Goal: Transaction & Acquisition: Purchase product/service

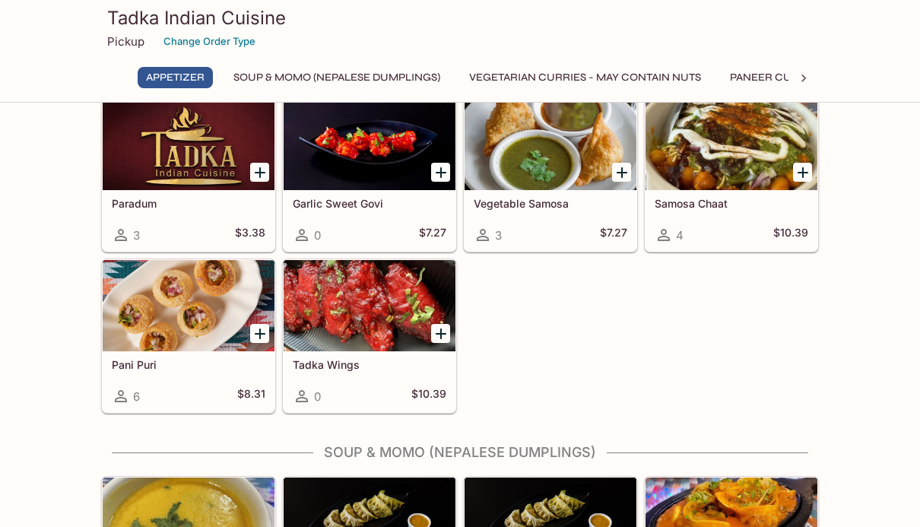
scroll to position [63, 0]
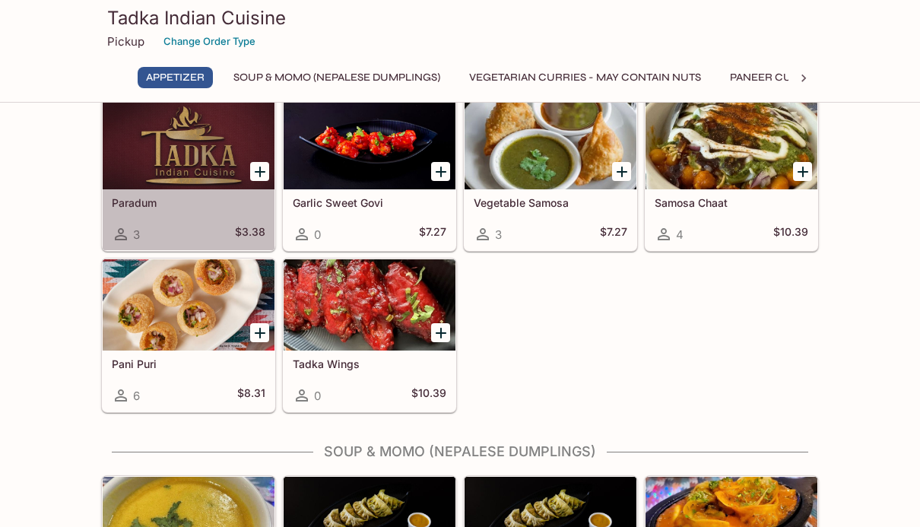
click at [117, 237] on icon at bounding box center [121, 234] width 12 height 12
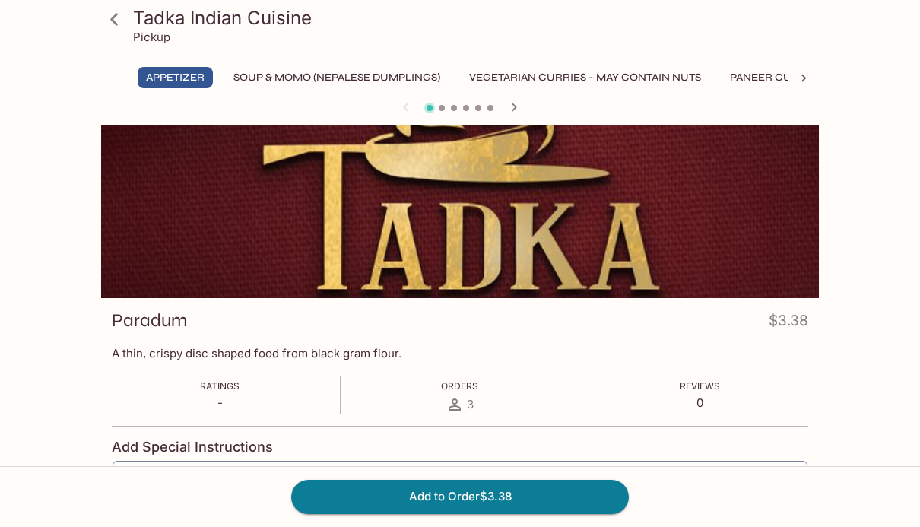
scroll to position [31, 0]
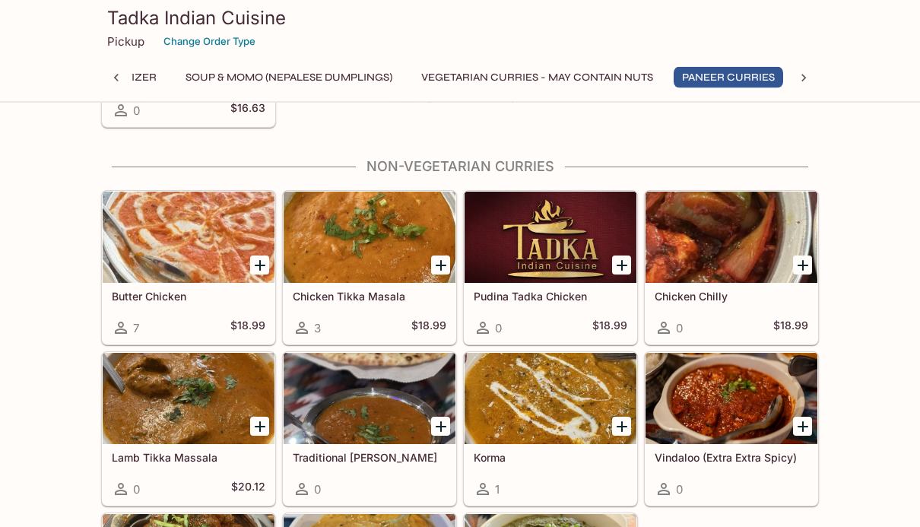
scroll to position [1645, 0]
click at [848, 337] on div "Appetizer Paradum 3 $3.38 Garlic Sweet Govi 0 $7.27 Vegetable Samosa 3 $7.27 Sa…" at bounding box center [460, 388] width 920 height 3811
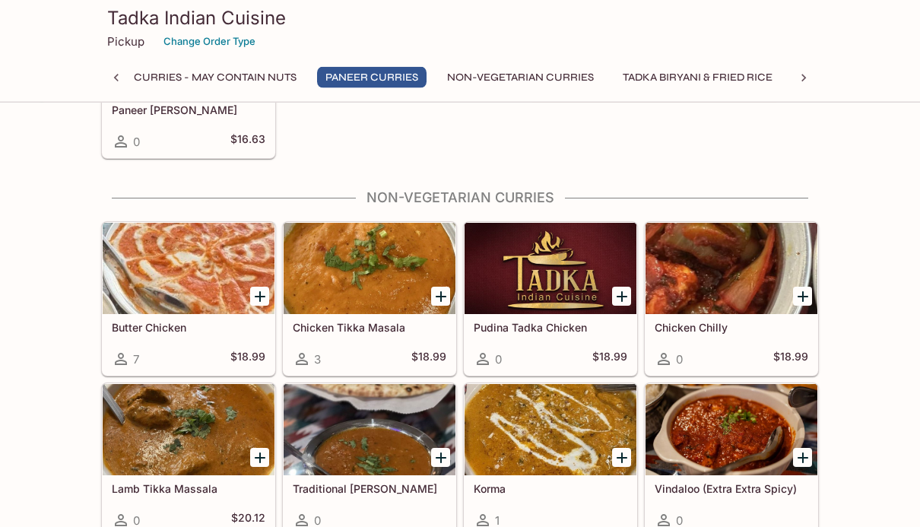
scroll to position [1614, 0]
click at [417, 322] on h5 "Chicken Tikka Masala" at bounding box center [370, 327] width 154 height 13
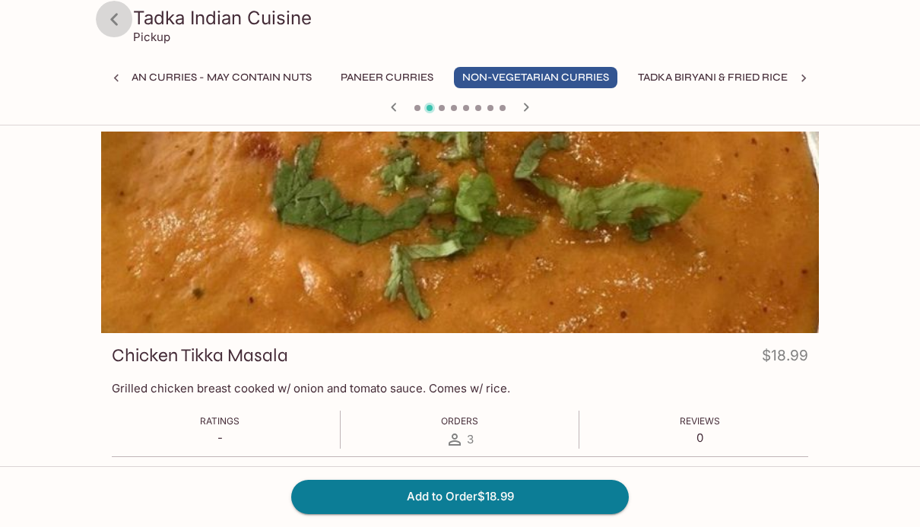
click at [119, 18] on icon at bounding box center [114, 19] width 27 height 27
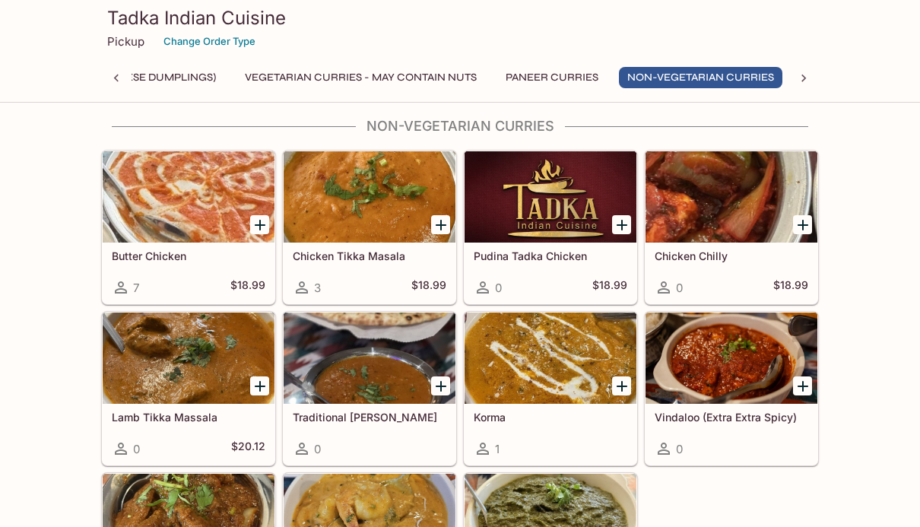
scroll to position [1684, 0]
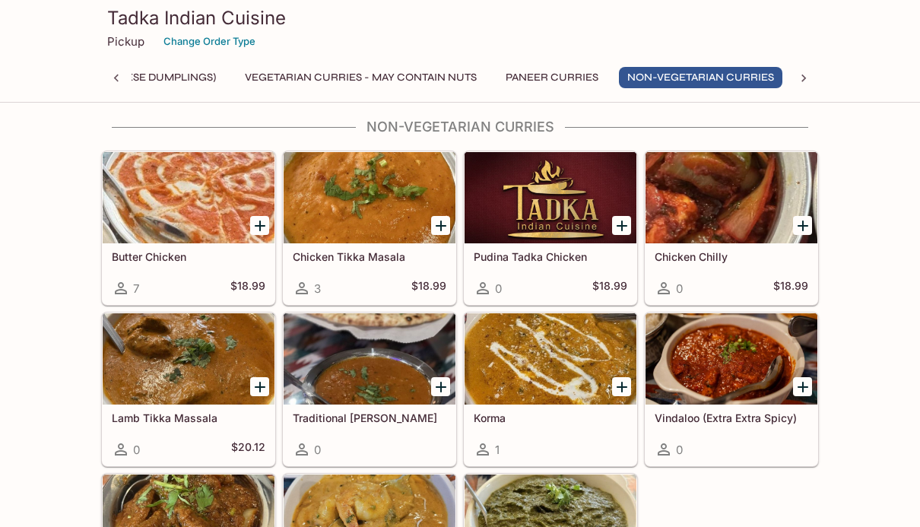
click at [542, 404] on div at bounding box center [550, 358] width 172 height 91
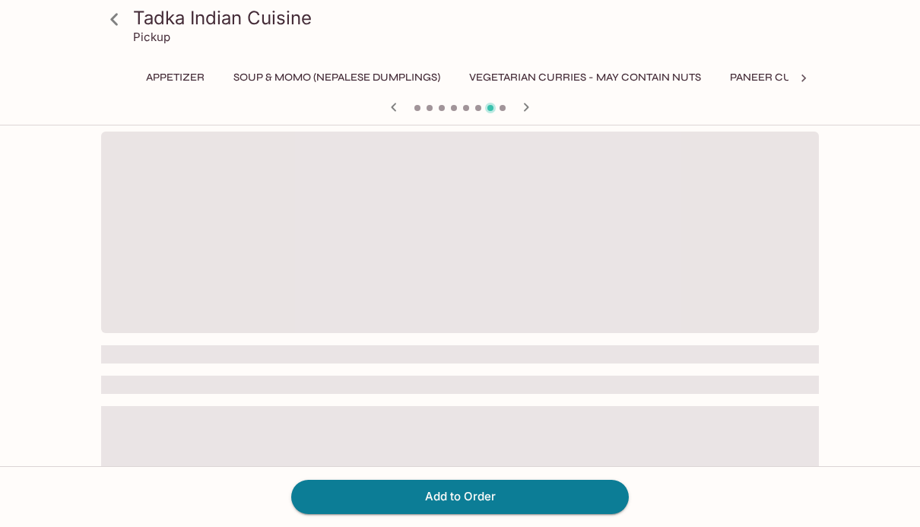
scroll to position [0, 224]
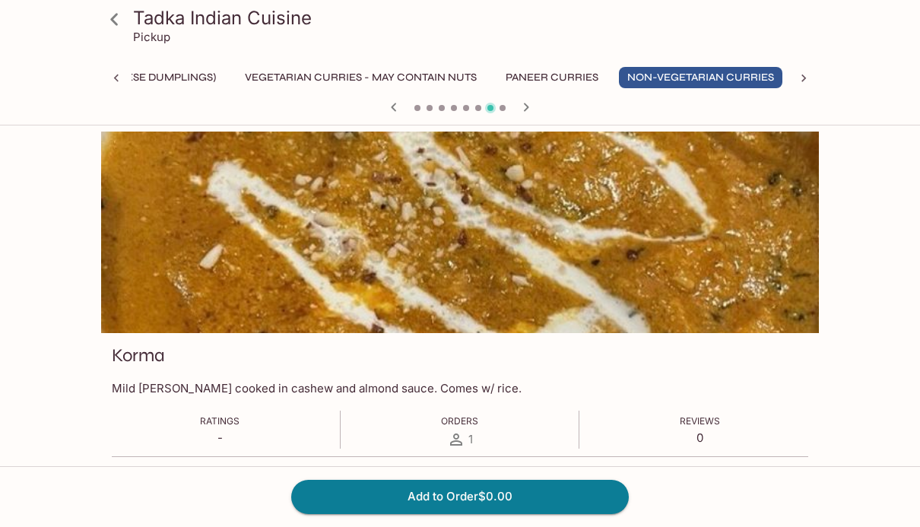
click at [119, 21] on icon at bounding box center [114, 19] width 27 height 27
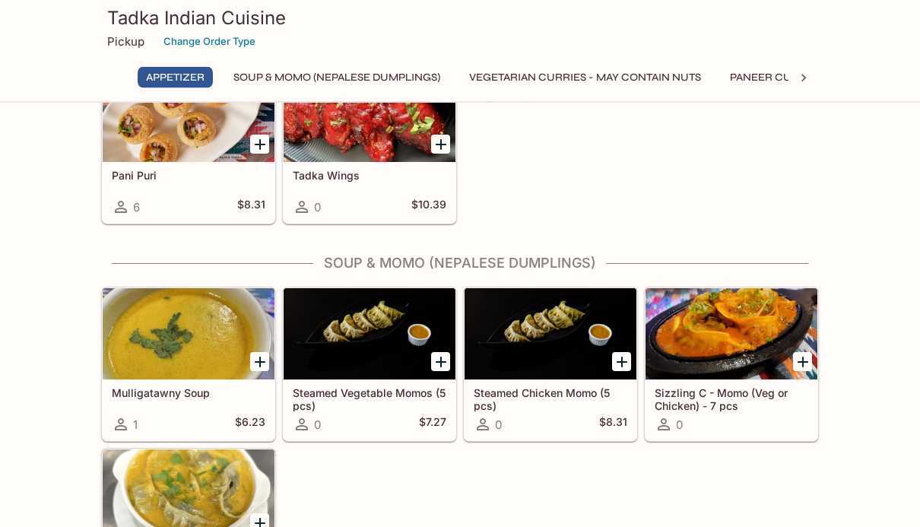
scroll to position [252, 0]
click at [442, 368] on icon "Add Steamed Vegetable Momos (5 pcs)" at bounding box center [441, 362] width 18 height 18
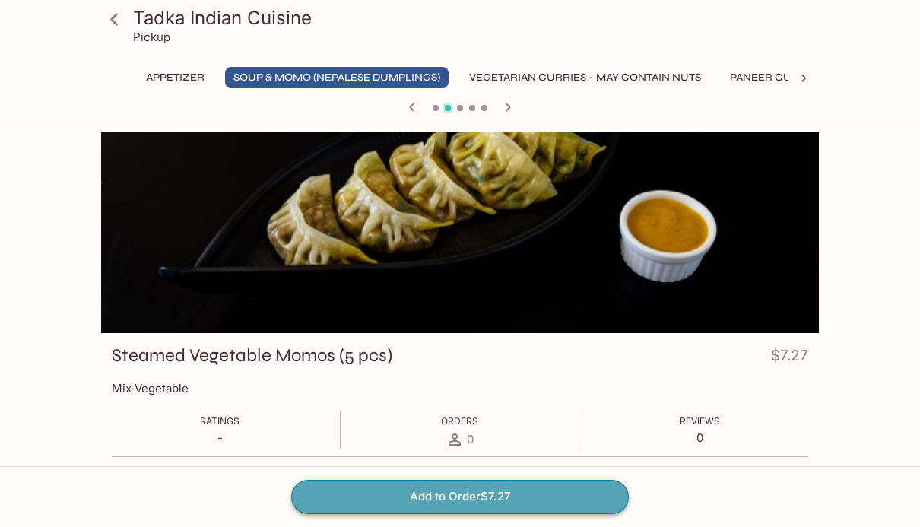
click at [491, 505] on button "Add to Order $7.27" at bounding box center [460, 496] width 338 height 33
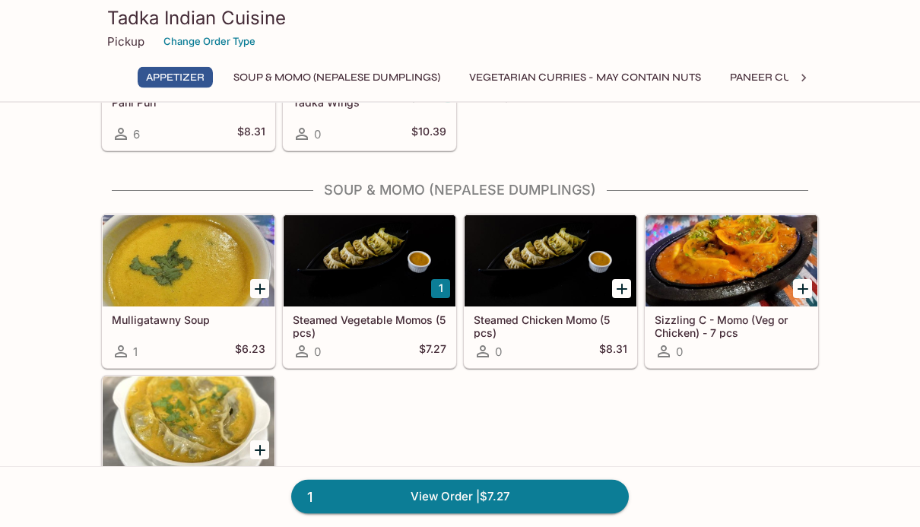
scroll to position [328, 0]
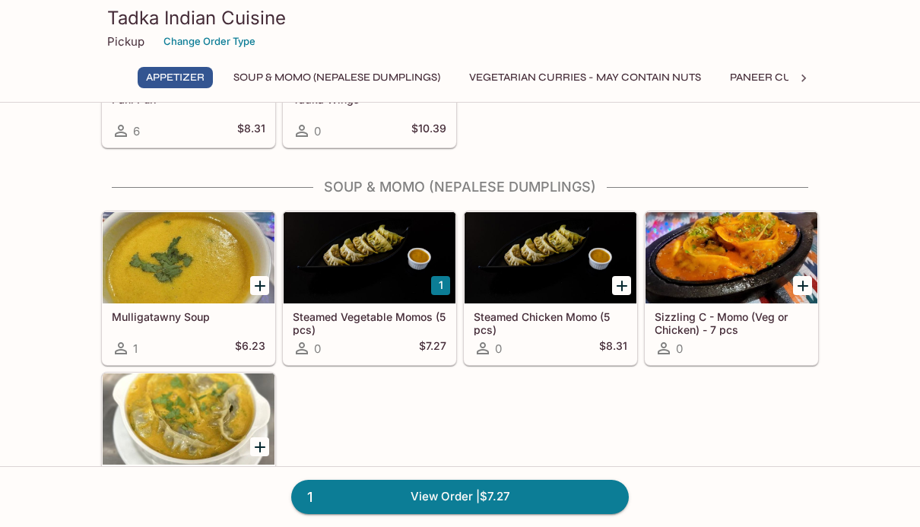
click at [739, 423] on div "Mulligatawny Soup 1 $6.23 1 Steamed Vegetable Momos (5 pcs) 0 $7.27 Steamed Chi…" at bounding box center [457, 365] width 724 height 322
click at [562, 293] on div at bounding box center [550, 257] width 172 height 91
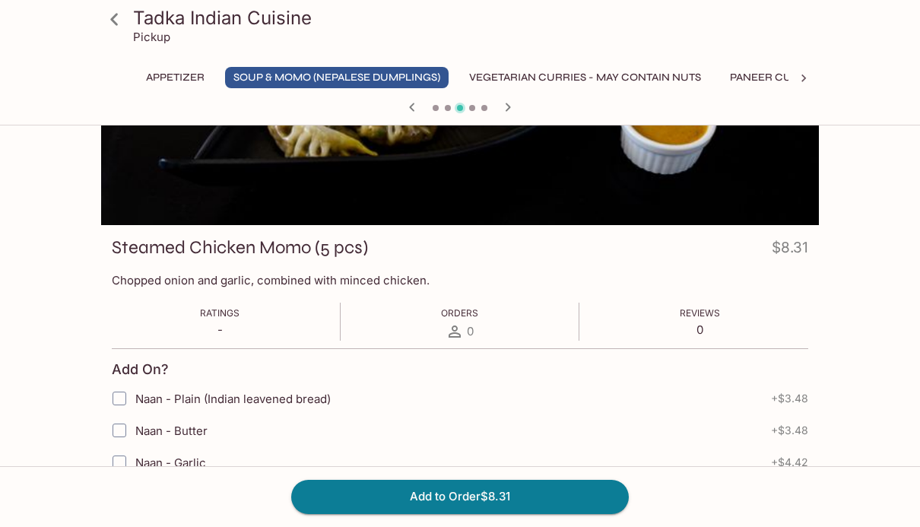
scroll to position [106, 0]
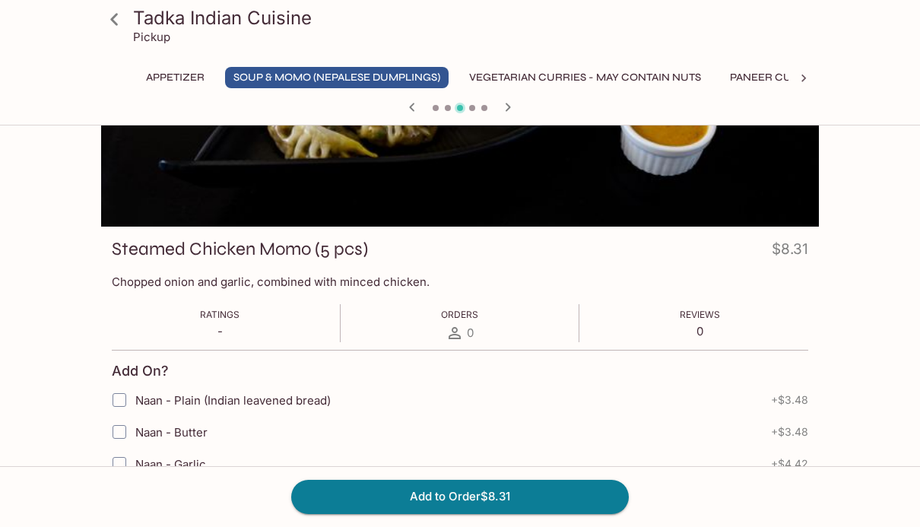
click at [534, 410] on label "Naan - Plain (Indian leavened bread)" at bounding box center [363, 400] width 521 height 32
click at [135, 410] on input "Naan - Plain (Indian leavened bread)" at bounding box center [119, 400] width 30 height 30
click at [114, 407] on input "Naan - Plain (Indian leavened bread)" at bounding box center [119, 400] width 30 height 30
checkbox input "false"
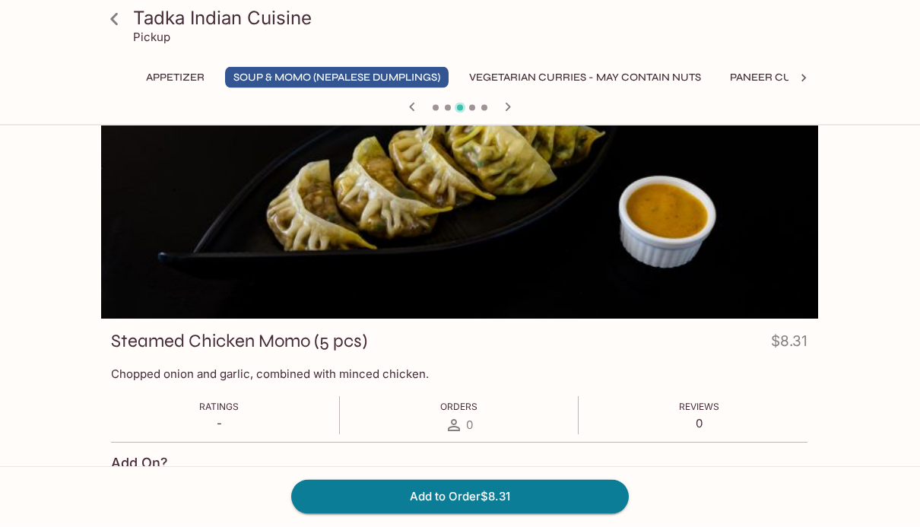
scroll to position [0, 0]
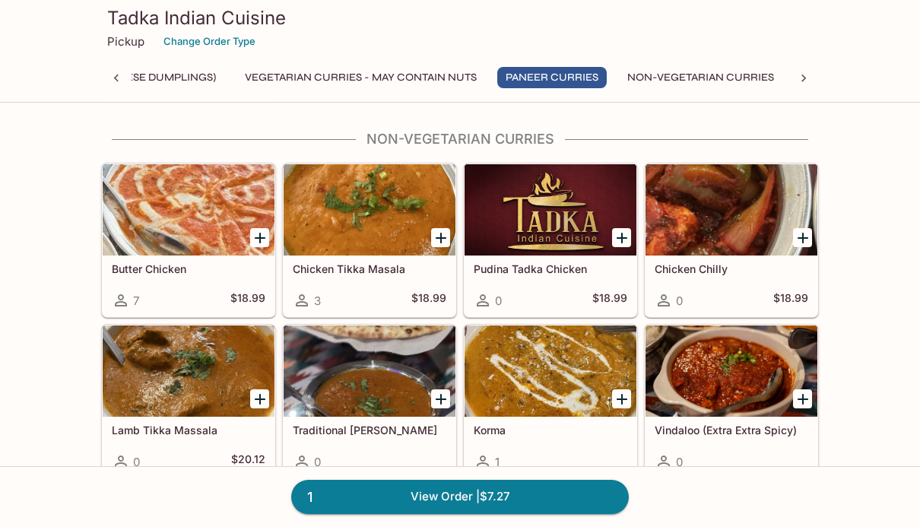
scroll to position [1672, 0]
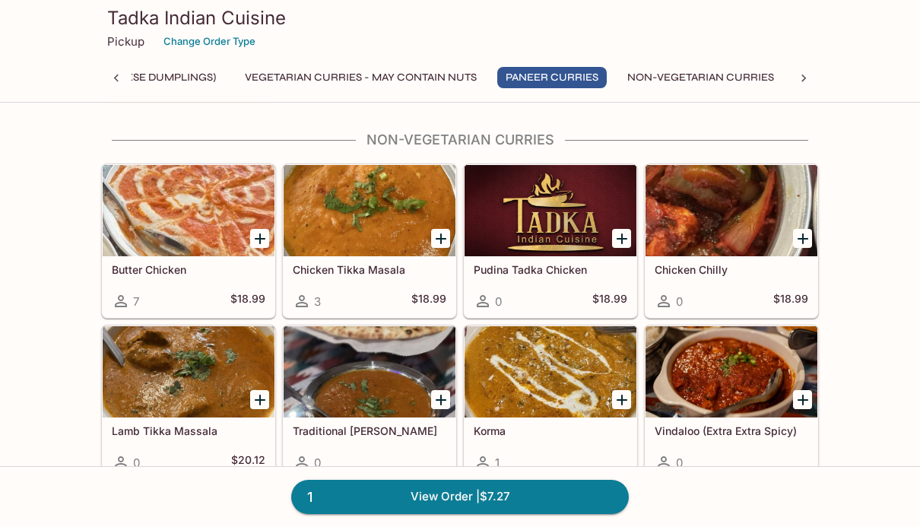
click at [151, 284] on div "Butter Chicken 7 $18.99" at bounding box center [189, 286] width 172 height 61
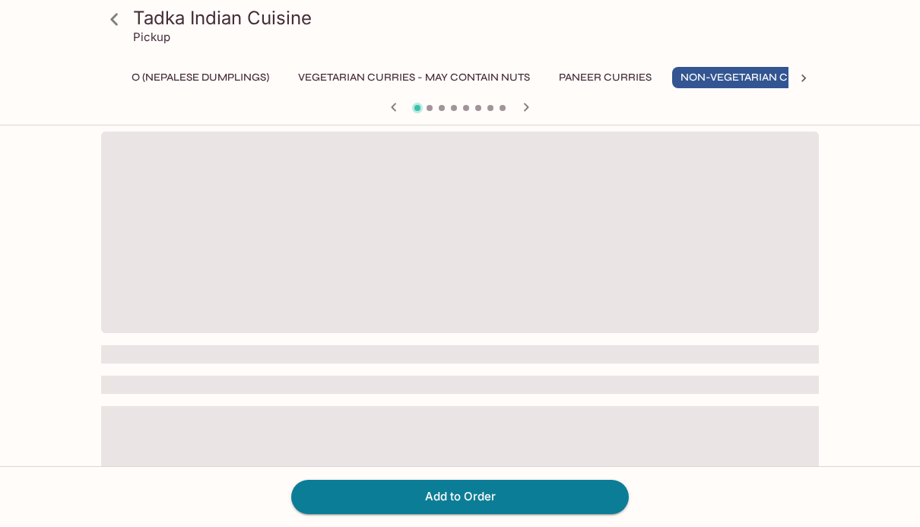
scroll to position [0, 224]
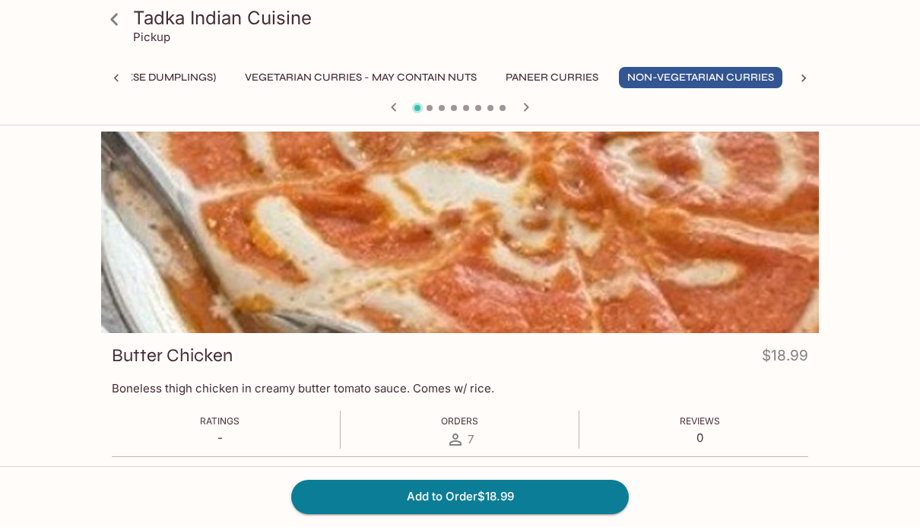
click at [123, 13] on icon at bounding box center [114, 19] width 27 height 27
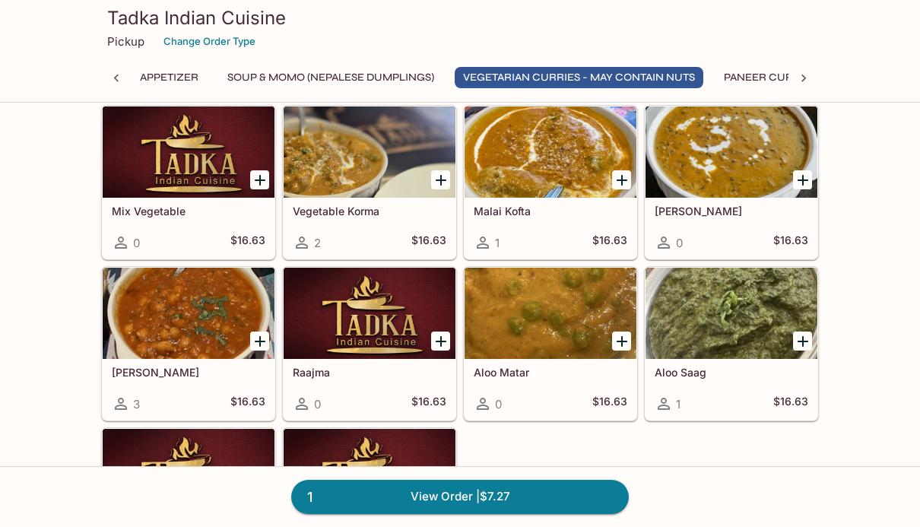
scroll to position [811, 0]
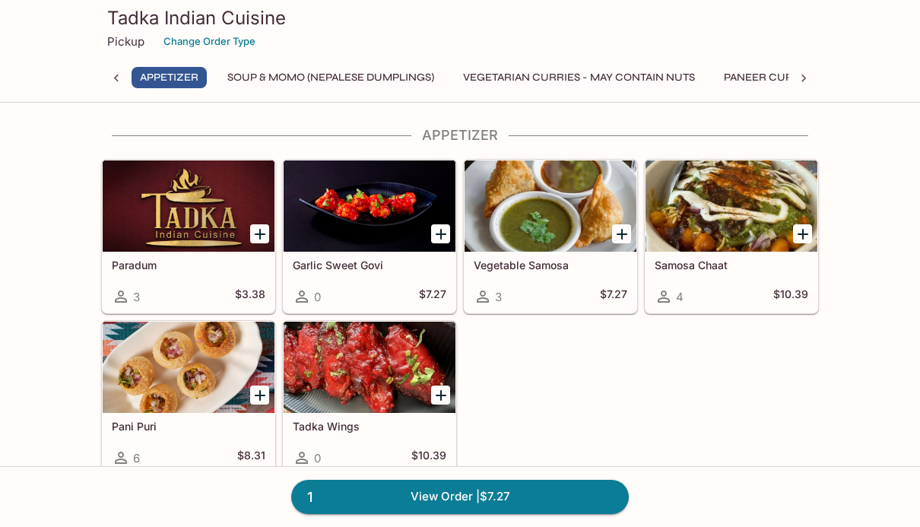
scroll to position [0, 0]
